Goal: Information Seeking & Learning: Compare options

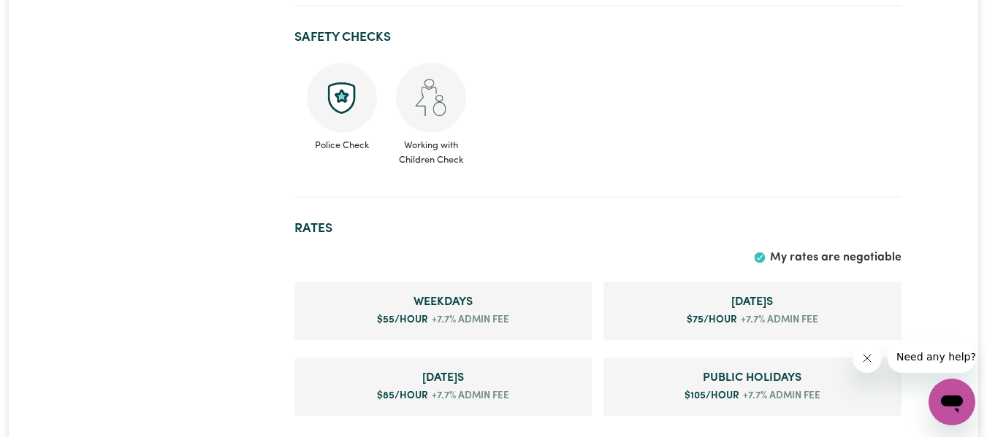
scroll to position [730, 0]
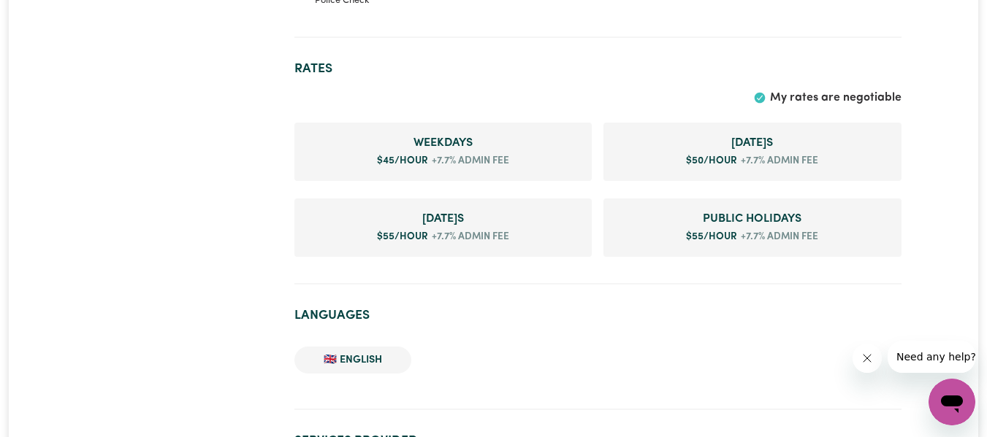
scroll to position [1022, 0]
